Goal: Transaction & Acquisition: Purchase product/service

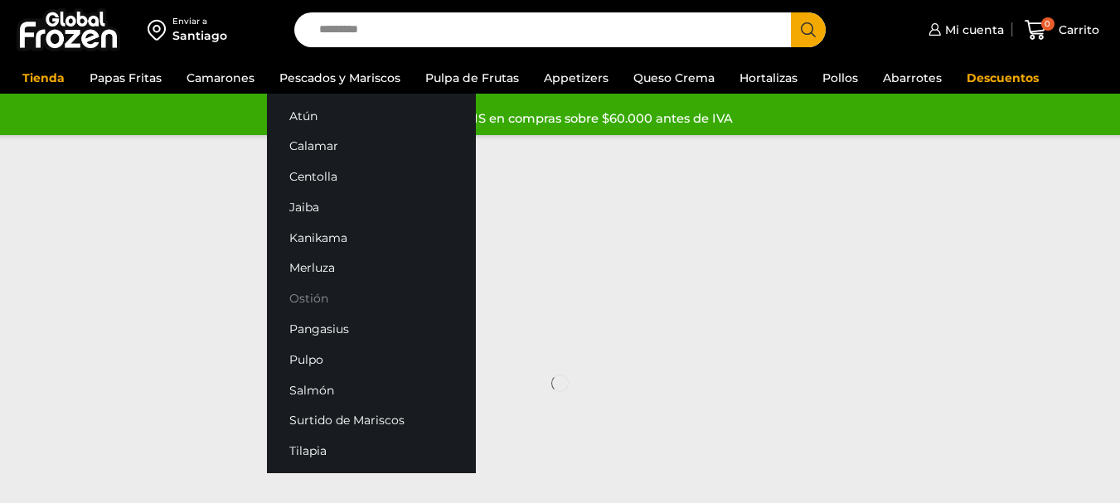
click at [310, 295] on link "Ostión" at bounding box center [371, 298] width 209 height 31
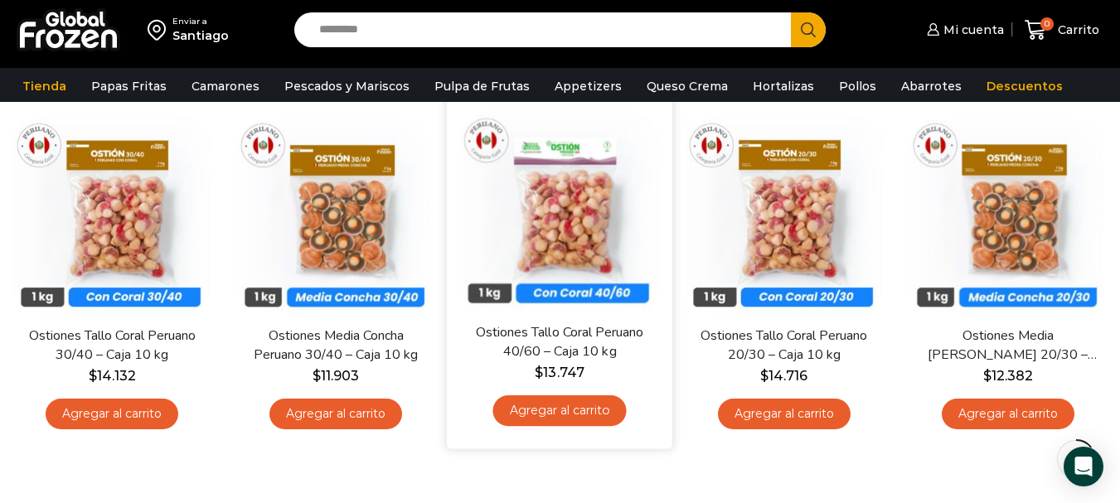
scroll to position [166, 0]
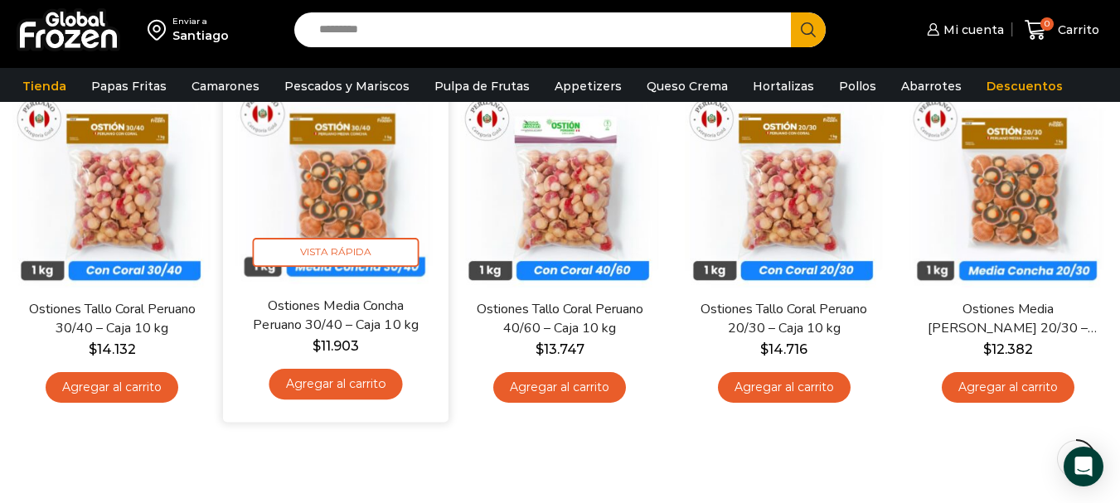
click at [320, 385] on link "Agregar al carrito" at bounding box center [335, 384] width 133 height 31
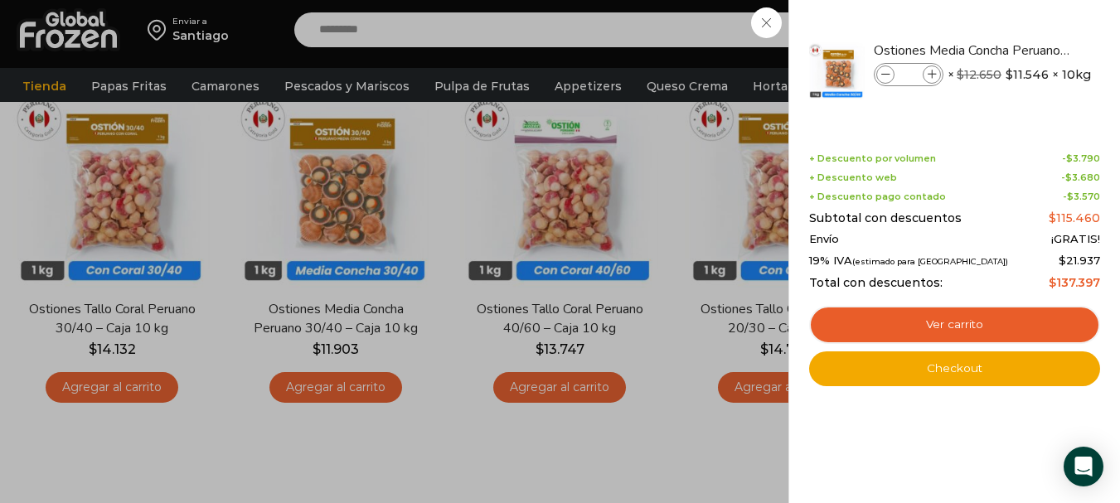
click at [1020, 50] on div "1 Carrito 1 1 Shopping Cart *" at bounding box center [1061, 30] width 83 height 39
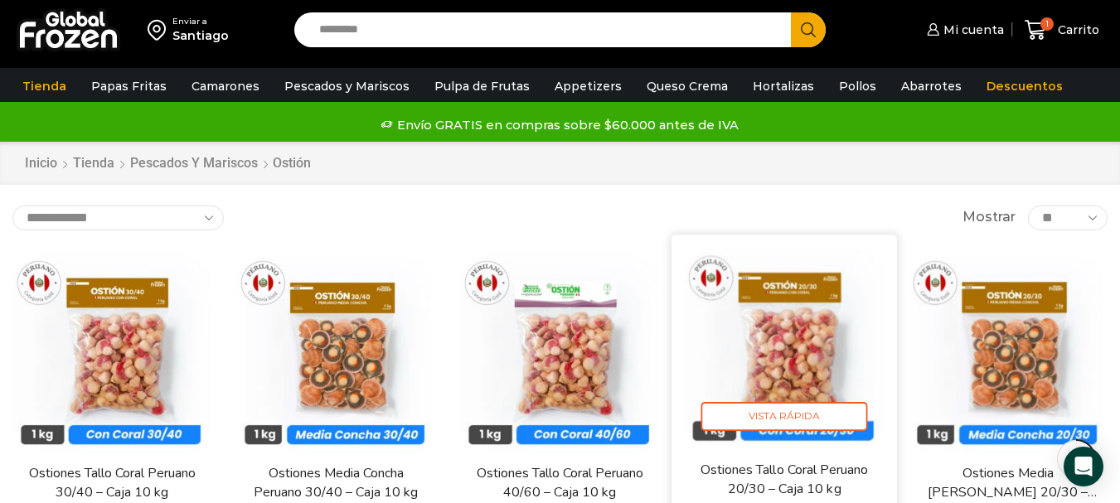
scroll to position [0, 0]
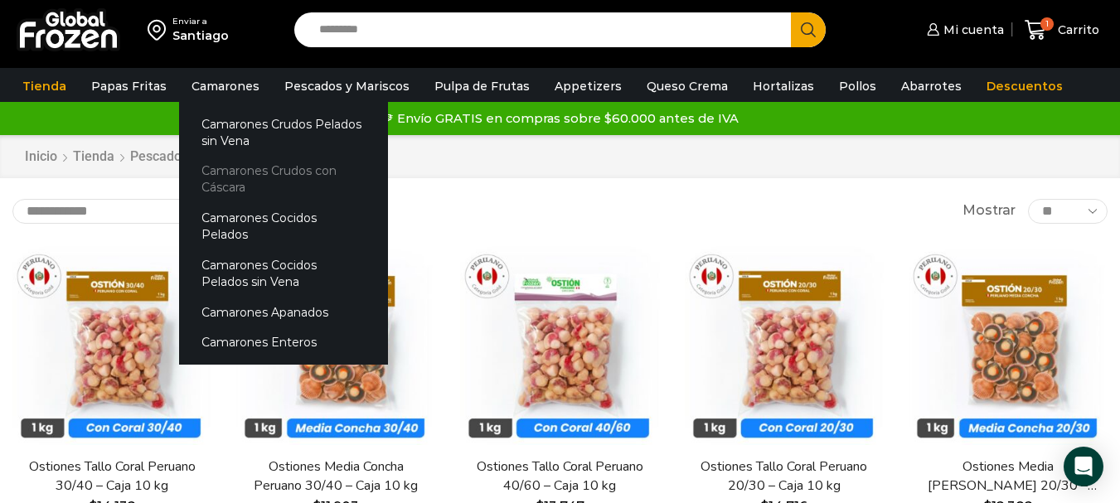
click at [233, 175] on link "Camarones Crudos con Cáscara" at bounding box center [283, 179] width 209 height 47
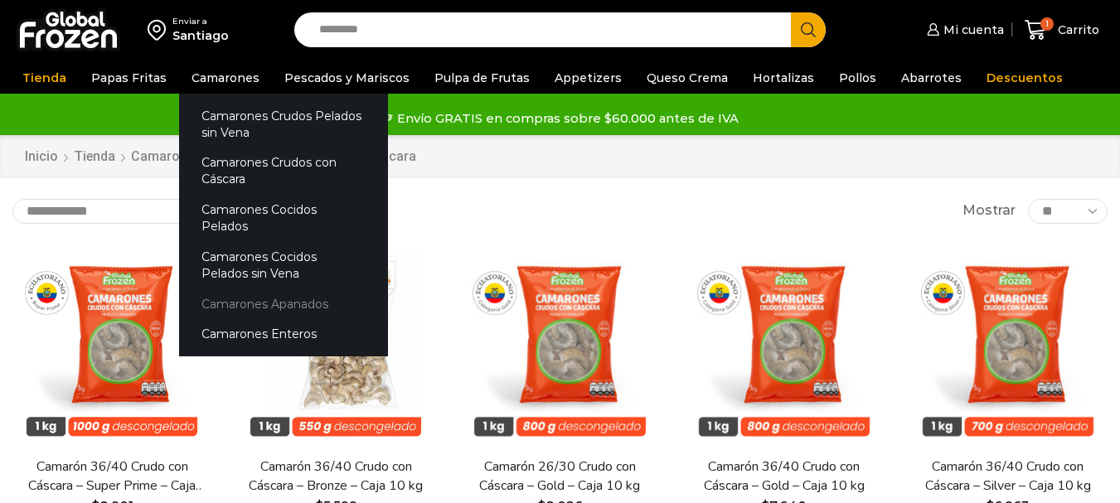
click at [289, 288] on link "Camarones Apanados" at bounding box center [283, 303] width 209 height 31
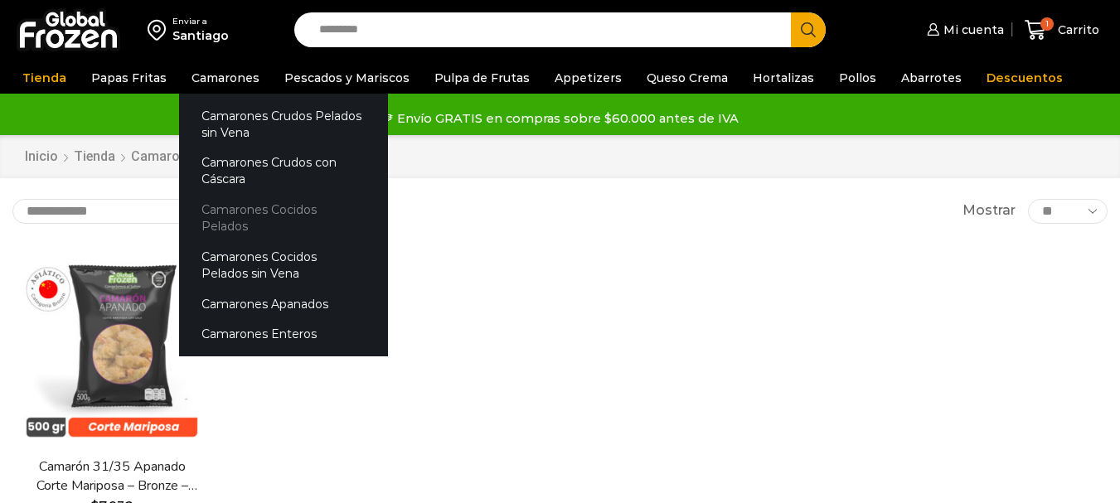
click at [241, 210] on link "Camarones Cocidos Pelados" at bounding box center [283, 218] width 209 height 47
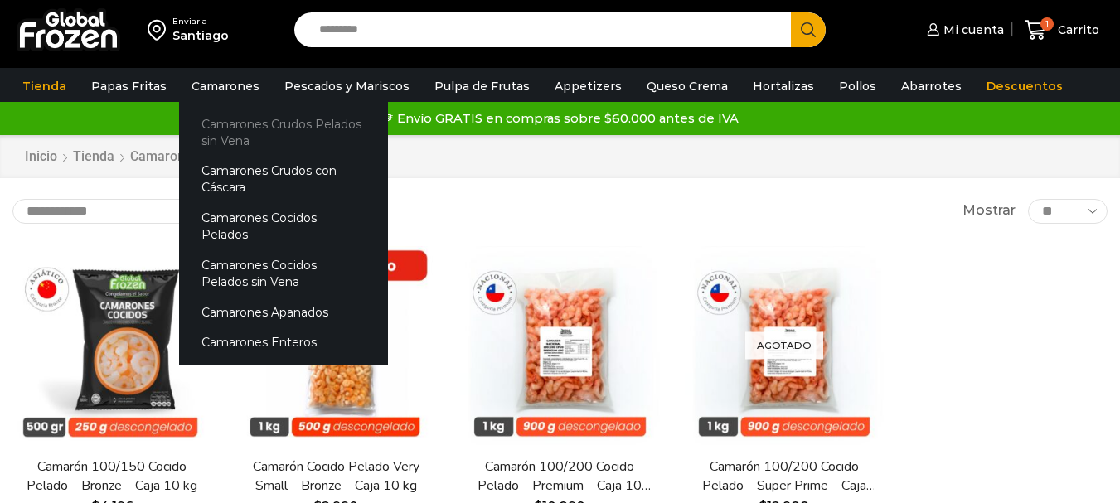
click at [242, 137] on link "Camarones Crudos Pelados sin Vena" at bounding box center [283, 132] width 209 height 47
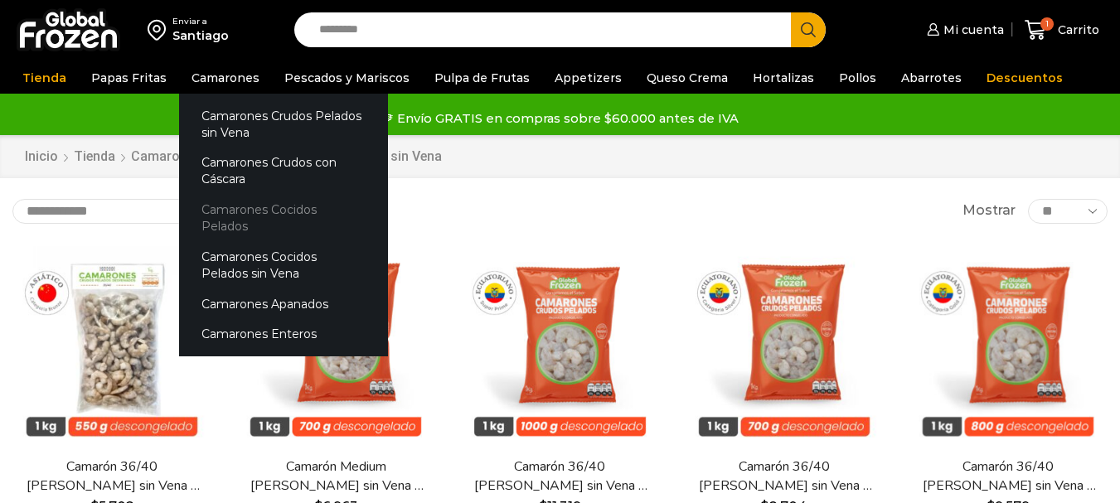
click at [312, 206] on link "Camarones Cocidos Pelados" at bounding box center [283, 218] width 209 height 47
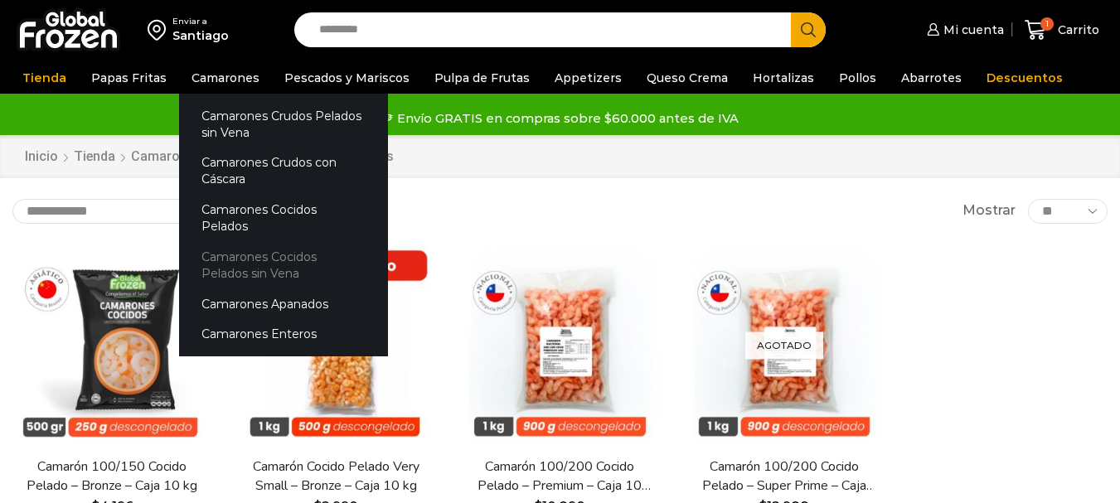
click at [247, 242] on link "Camarones Cocidos Pelados sin Vena" at bounding box center [283, 265] width 209 height 47
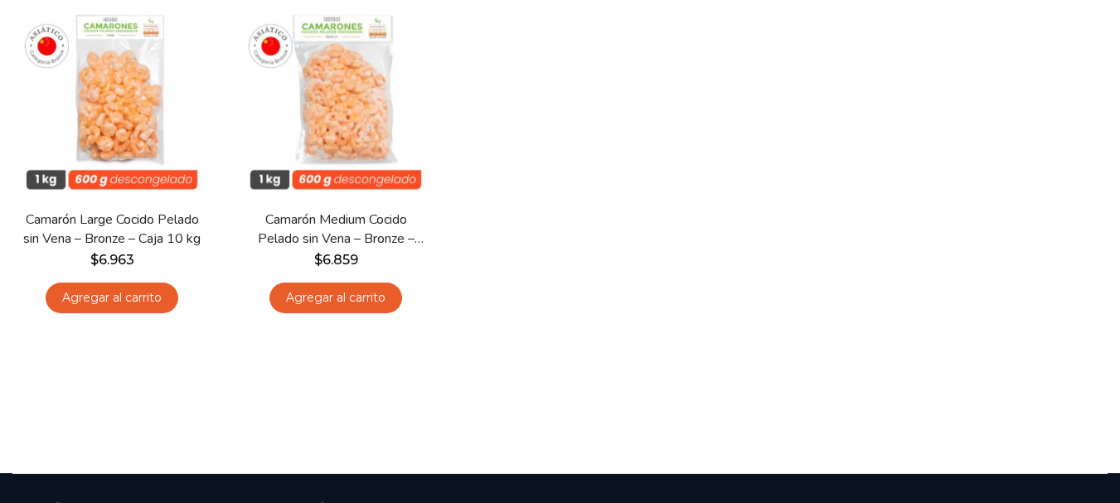
scroll to position [249, 0]
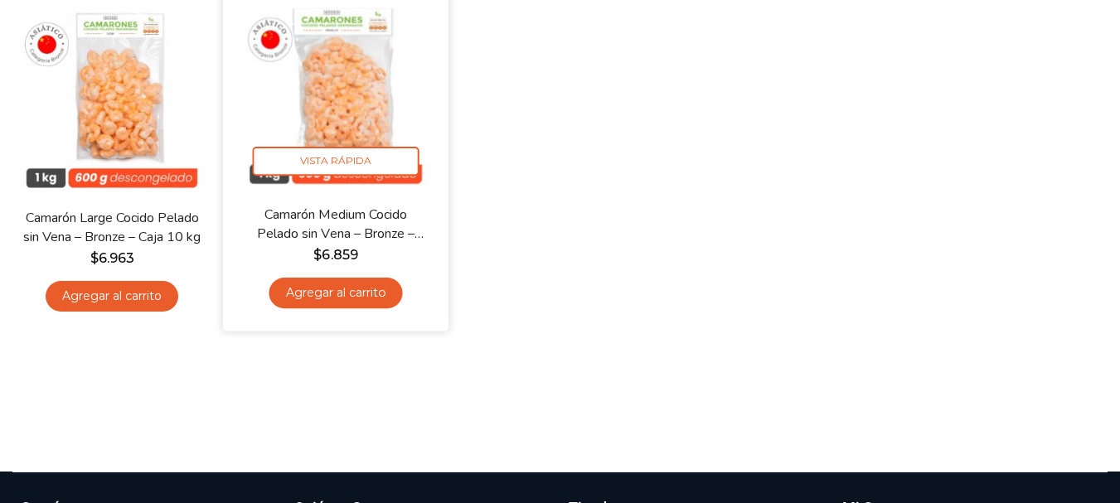
click at [366, 94] on img at bounding box center [335, 92] width 201 height 201
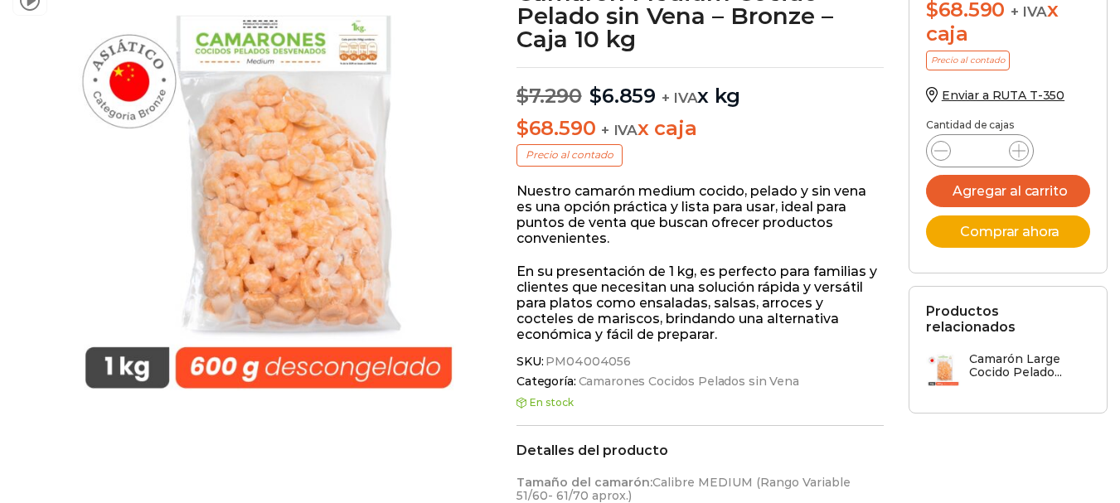
scroll to position [249, 0]
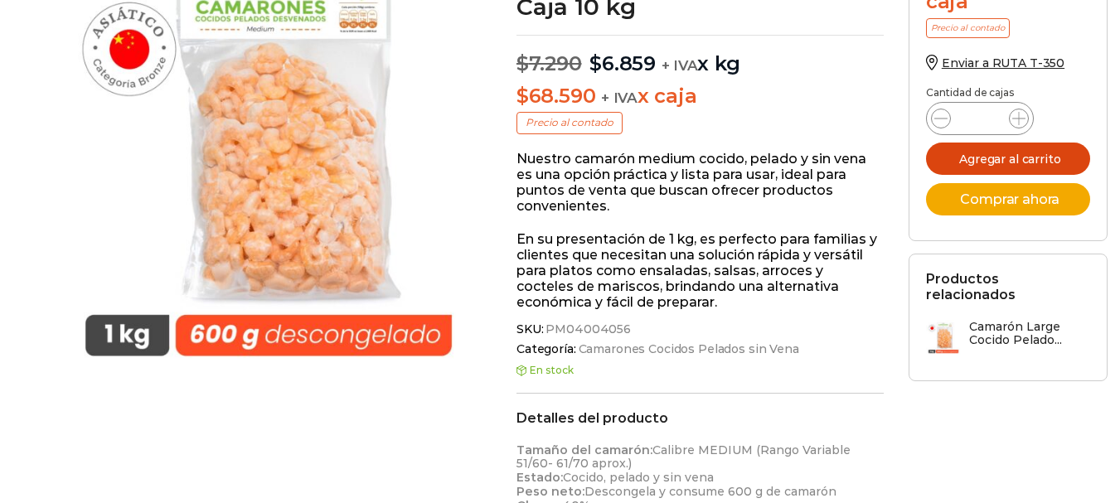
click at [995, 157] on button "Agregar al carrito" at bounding box center [1008, 159] width 164 height 32
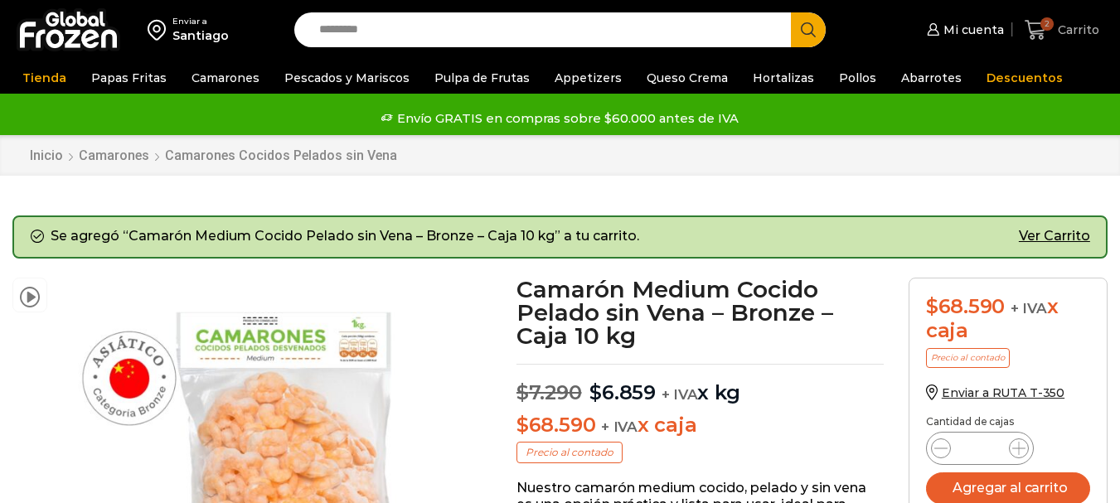
click at [1041, 29] on icon at bounding box center [1036, 30] width 22 height 22
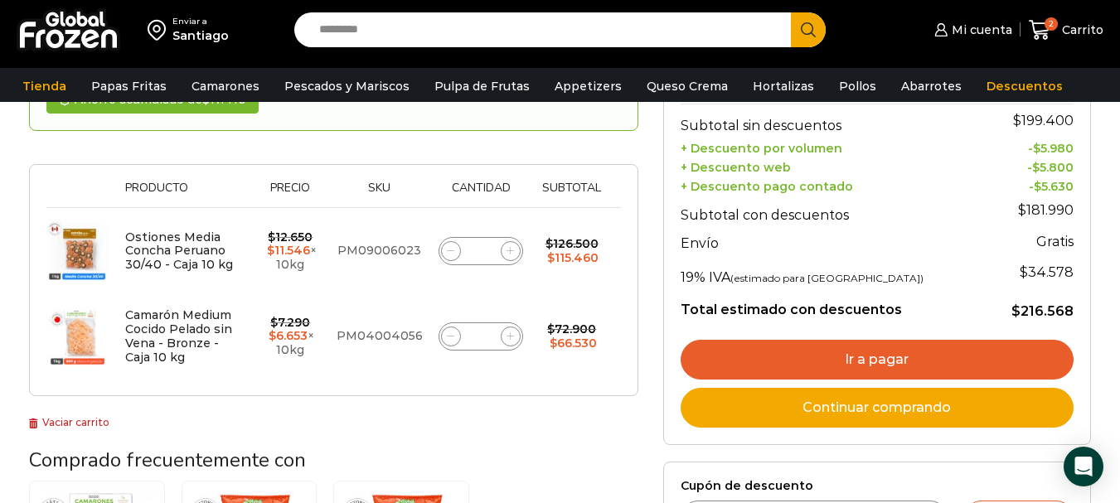
scroll to position [249, 0]
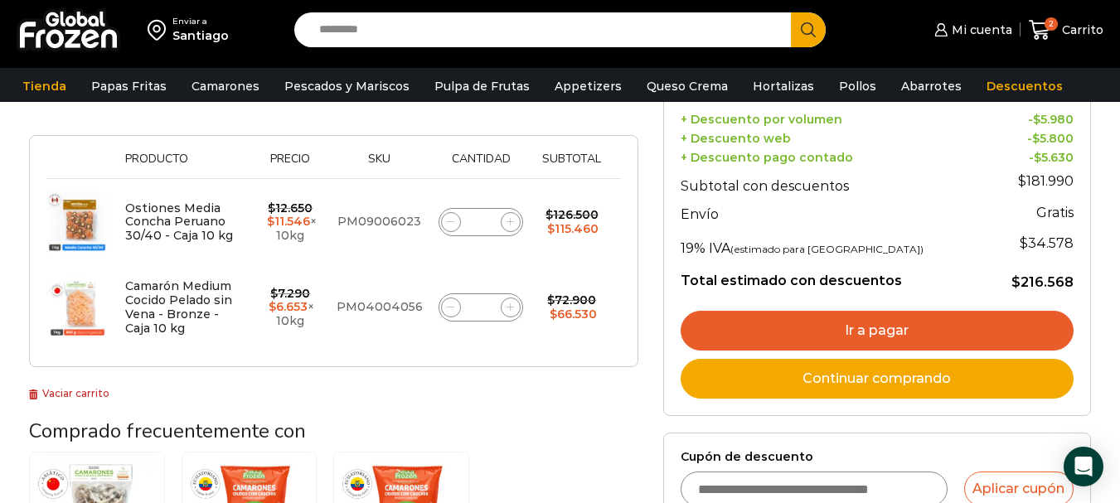
click at [447, 306] on icon at bounding box center [450, 306] width 7 height 7
type input "*"
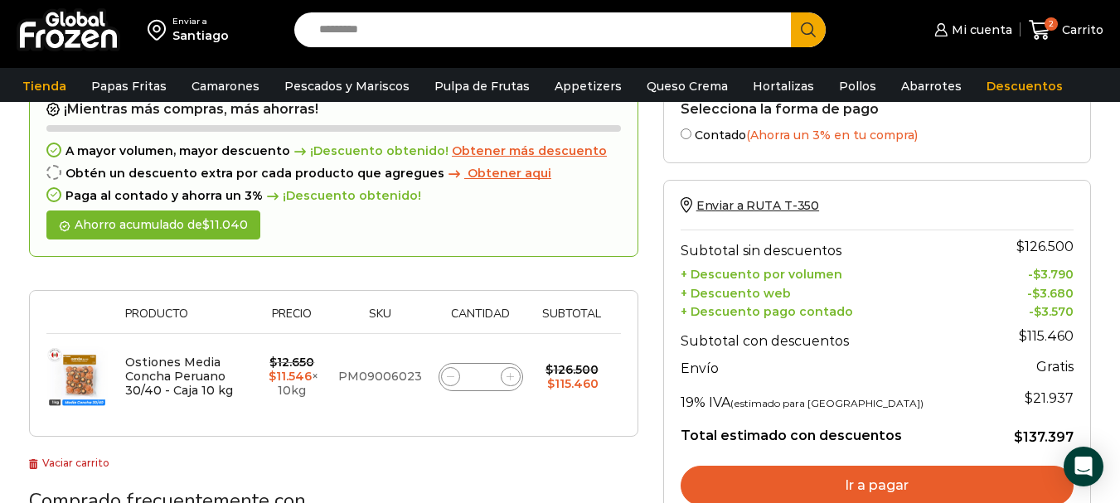
scroll to position [259, 0]
